Goal: Answer question/provide support: Share knowledge or assist other users

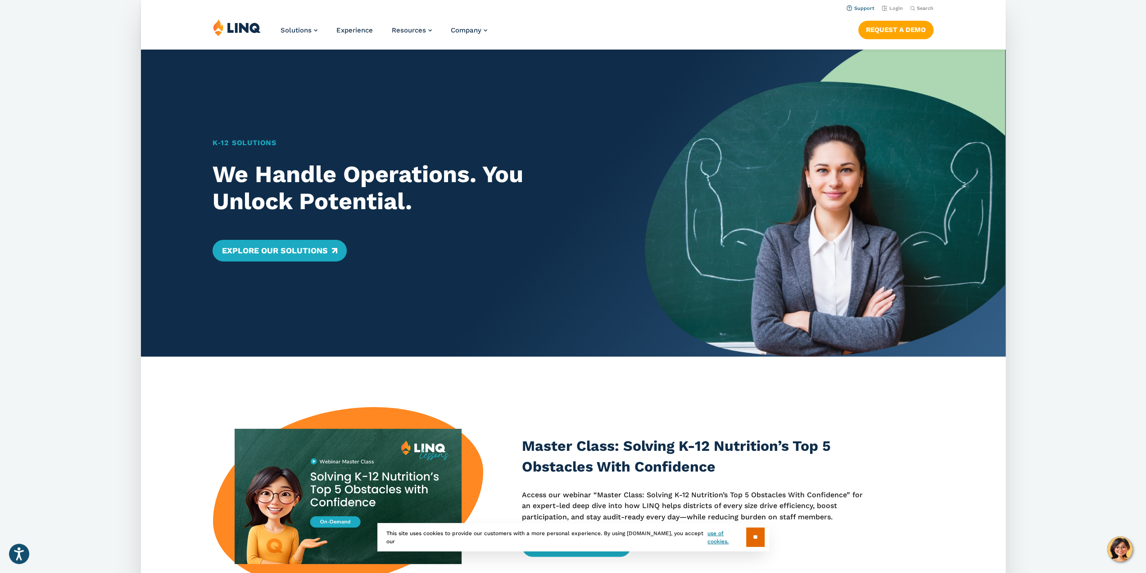
click at [863, 8] on link "Support" at bounding box center [860, 8] width 28 height 6
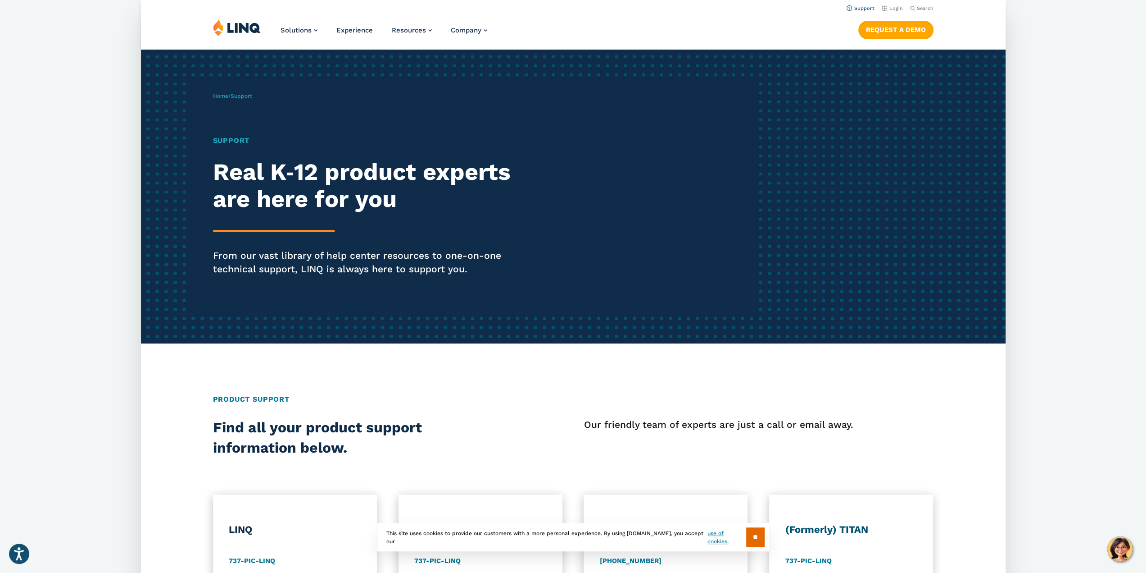
click at [864, 9] on link "Support" at bounding box center [860, 8] width 28 height 6
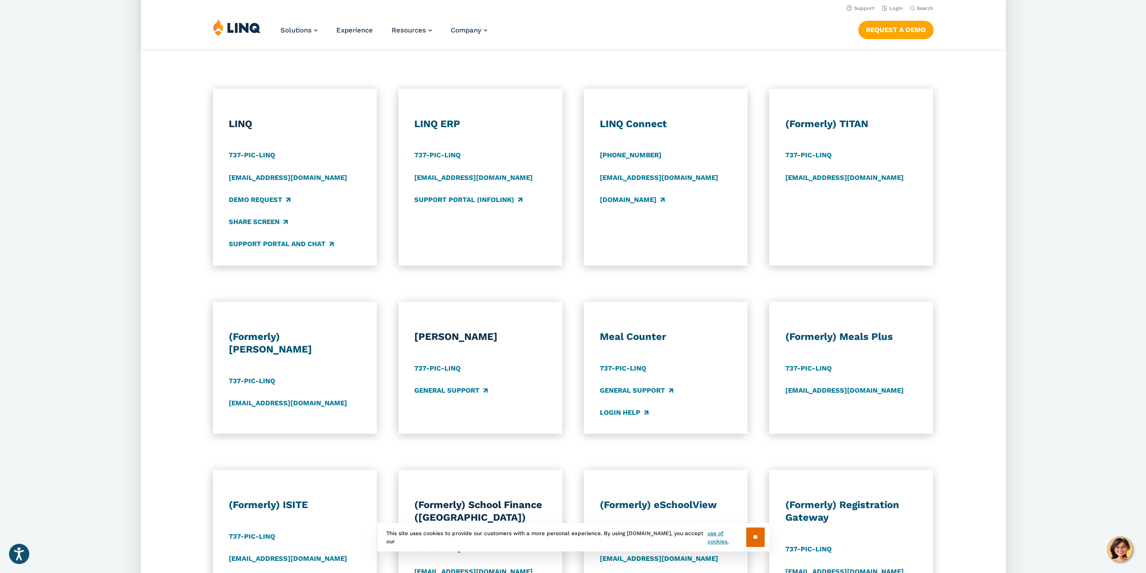
scroll to position [360, 0]
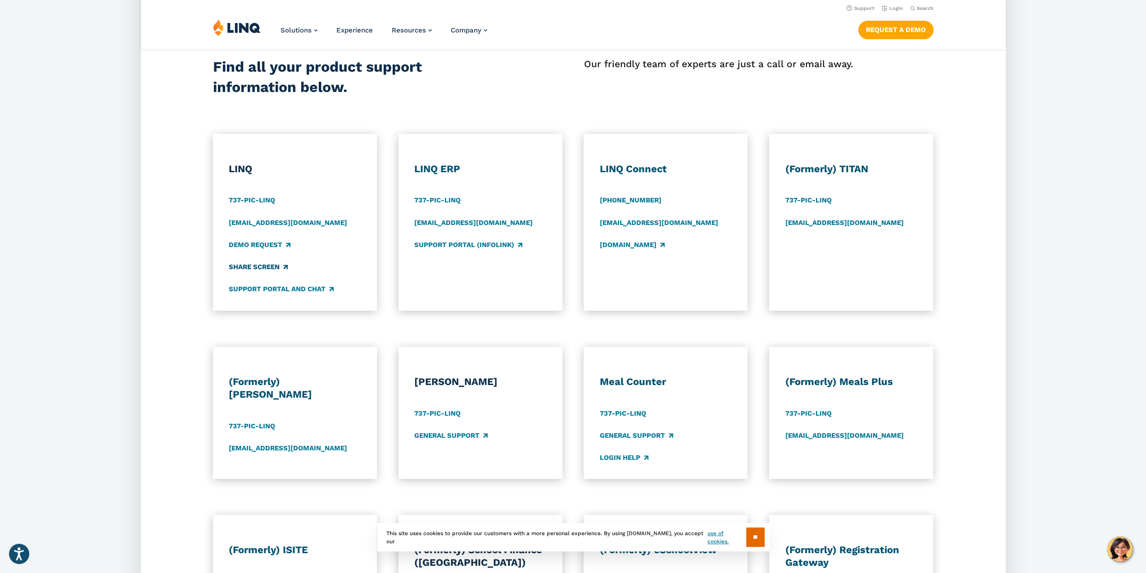
click at [256, 264] on link "Share Screen" at bounding box center [258, 267] width 59 height 10
